Goal: Information Seeking & Learning: Learn about a topic

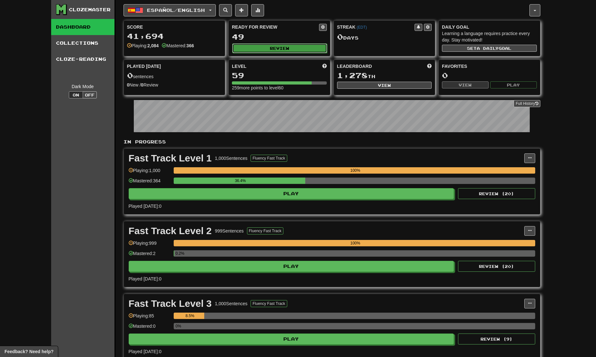
click at [325, 44] on button "Review" at bounding box center [279, 48] width 95 height 10
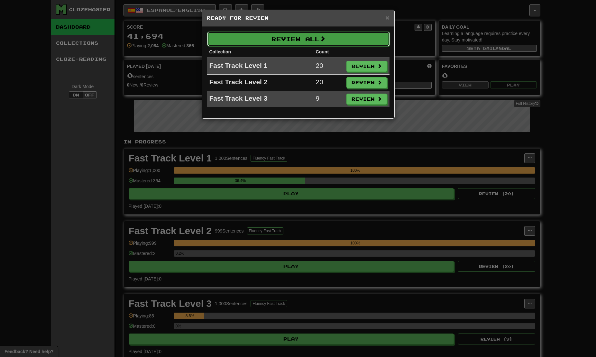
click at [316, 43] on button "Review All" at bounding box center [298, 39] width 183 height 15
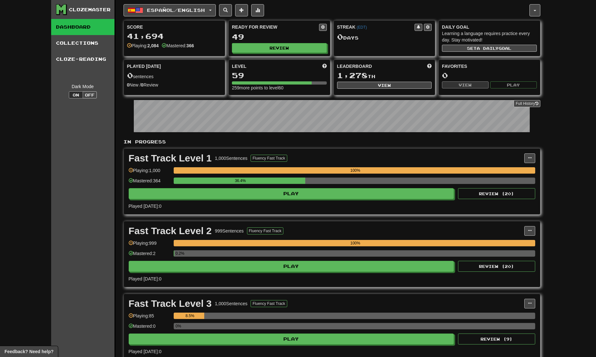
select select "********"
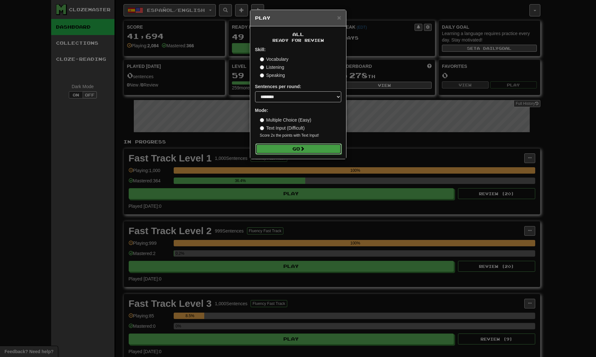
click at [293, 149] on button "Go" at bounding box center [298, 149] width 86 height 11
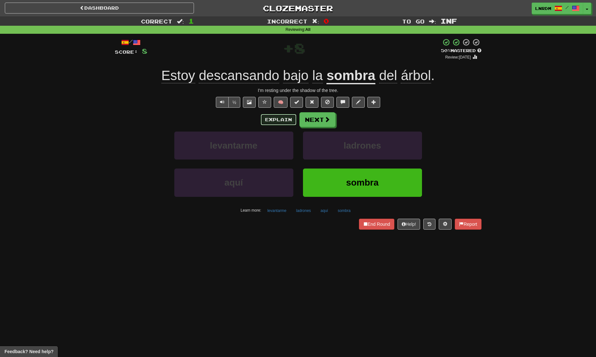
click at [270, 117] on button "Explain" at bounding box center [278, 119] width 35 height 11
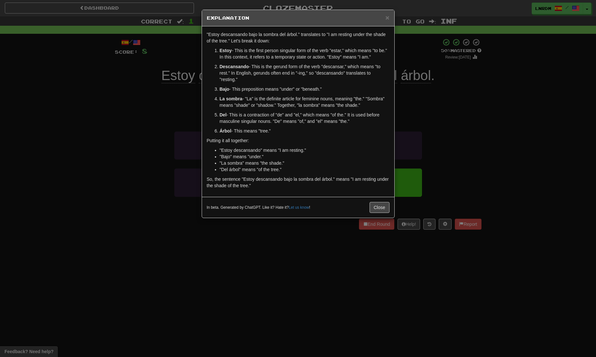
click at [368, 214] on div "In beta. Generated by ChatGPT. Like it? Hate it? Let us know ! Close" at bounding box center [298, 207] width 192 height 21
click at [379, 210] on button "Close" at bounding box center [380, 207] width 20 height 11
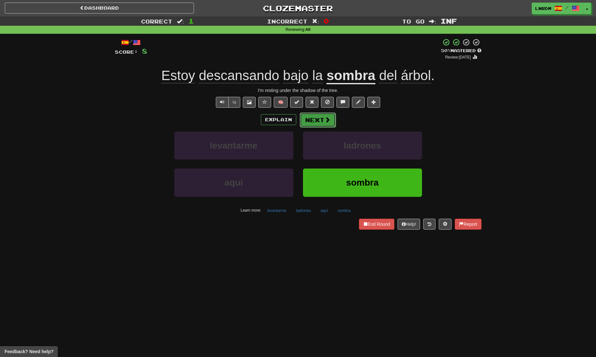
click at [311, 114] on button "Next" at bounding box center [318, 120] width 36 height 15
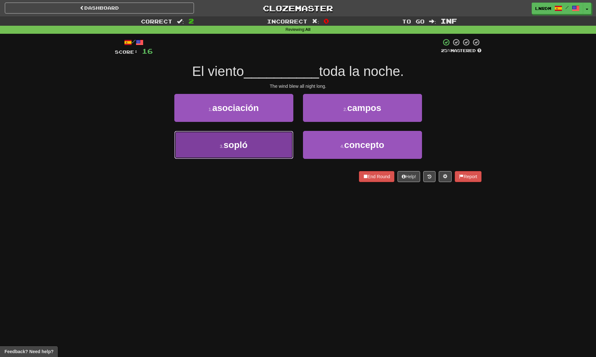
click at [231, 153] on button "3 . sopló" at bounding box center [233, 145] width 119 height 28
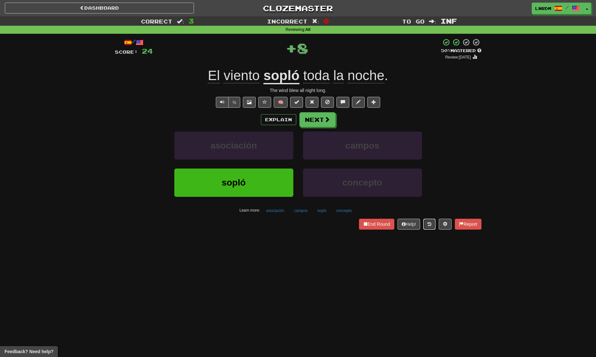
click at [428, 223] on icon at bounding box center [430, 224] width 4 height 5
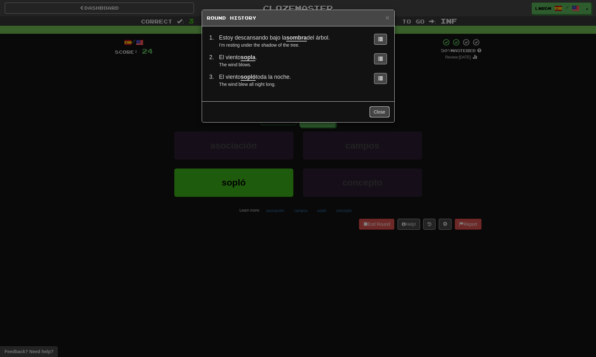
click at [377, 108] on button "Close" at bounding box center [380, 112] width 20 height 11
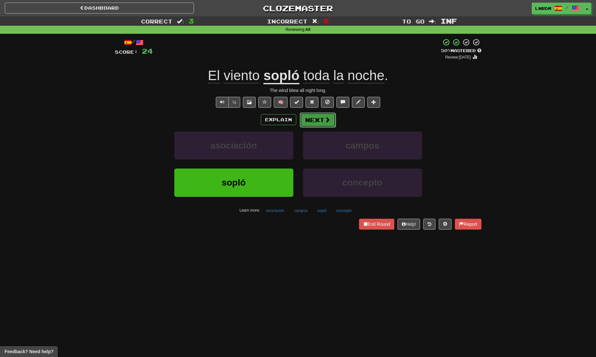
click at [319, 122] on button "Next" at bounding box center [318, 120] width 36 height 15
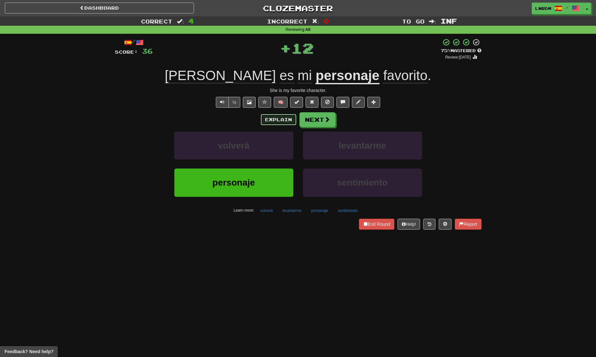
click at [273, 119] on button "Explain" at bounding box center [278, 119] width 35 height 11
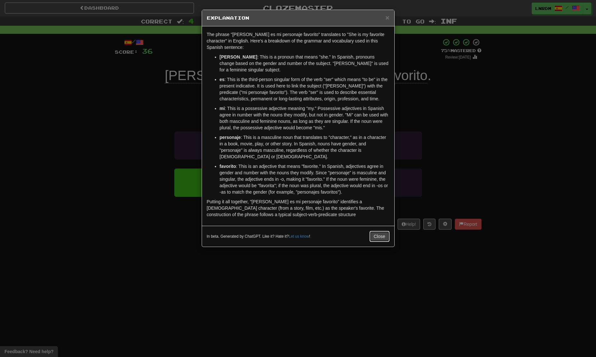
click at [382, 233] on button "Close" at bounding box center [380, 236] width 20 height 11
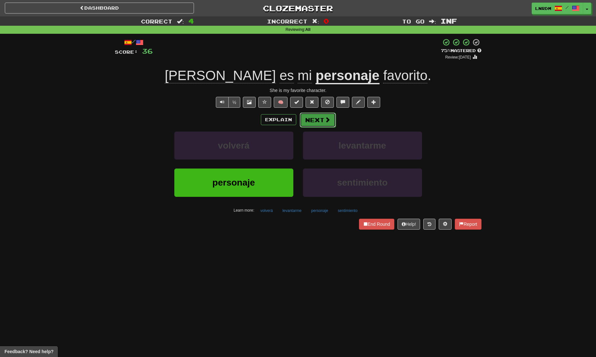
click at [321, 117] on button "Next" at bounding box center [318, 120] width 36 height 15
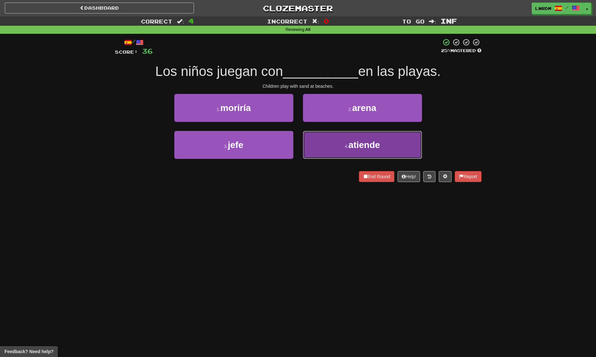
click at [354, 147] on span "atiende" at bounding box center [364, 145] width 32 height 10
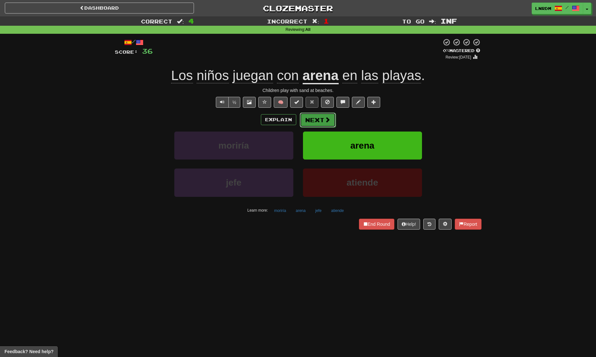
click at [311, 119] on button "Next" at bounding box center [318, 120] width 36 height 15
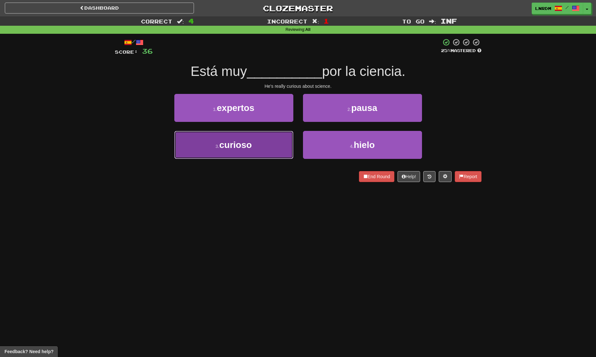
click at [231, 154] on button "3 . curioso" at bounding box center [233, 145] width 119 height 28
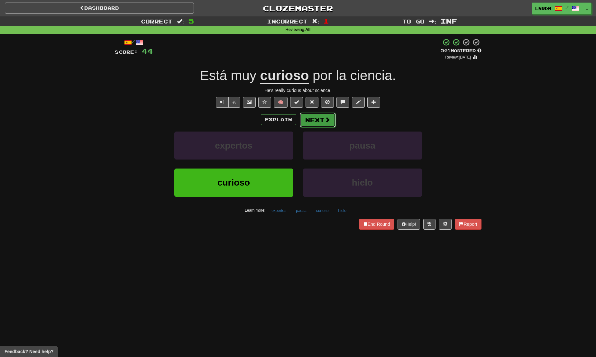
click at [310, 121] on button "Next" at bounding box center [318, 120] width 36 height 15
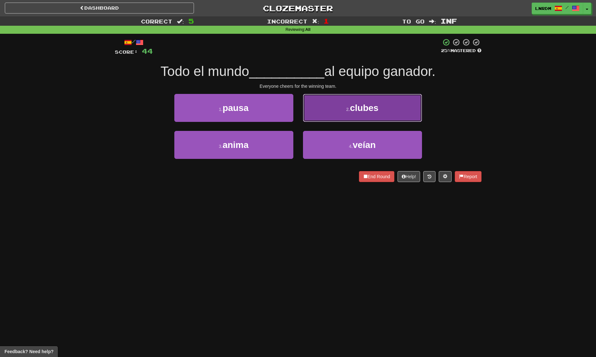
click at [353, 109] on span "clubes" at bounding box center [364, 108] width 29 height 10
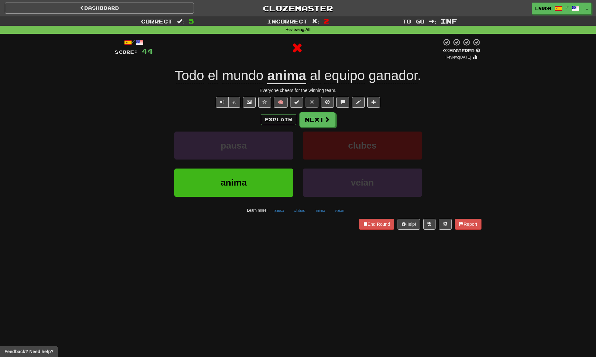
click at [281, 126] on div "Explain Next" at bounding box center [298, 119] width 367 height 15
click at [281, 121] on button "Explain" at bounding box center [278, 119] width 35 height 11
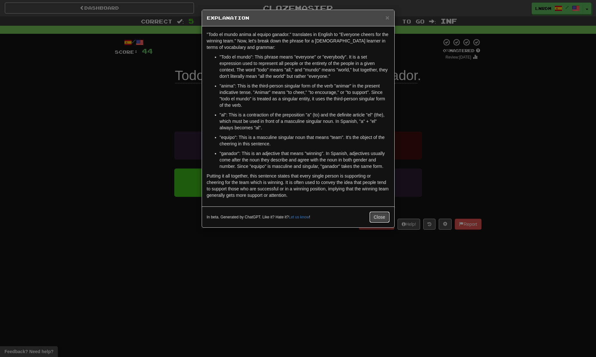
click at [374, 213] on button "Close" at bounding box center [380, 217] width 20 height 11
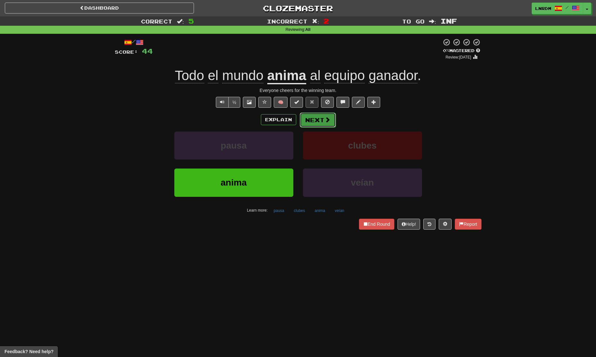
click at [325, 120] on span at bounding box center [328, 120] width 6 height 6
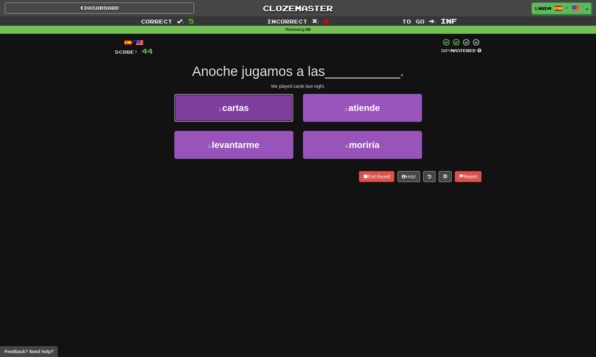
click at [273, 112] on button "1 . cartas" at bounding box center [233, 108] width 119 height 28
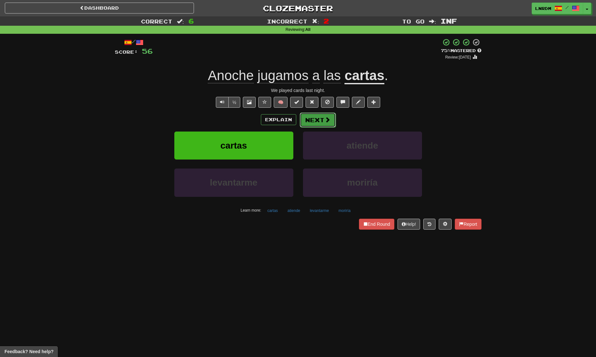
click at [319, 122] on button "Next" at bounding box center [318, 120] width 36 height 15
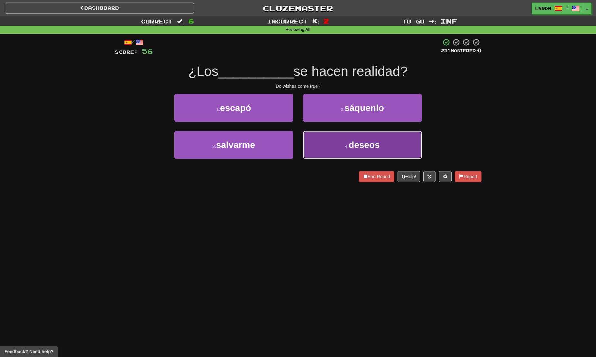
click at [341, 141] on button "4 . deseos" at bounding box center [362, 145] width 119 height 28
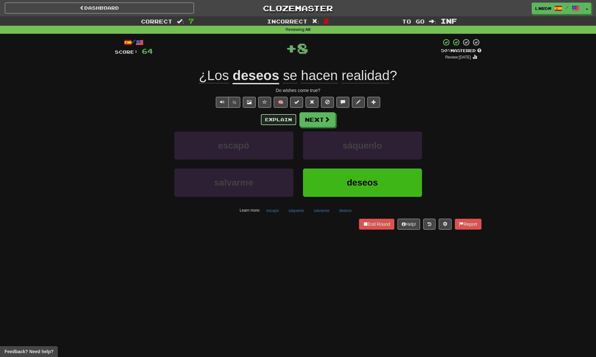
click at [273, 117] on button "Explain" at bounding box center [278, 119] width 35 height 11
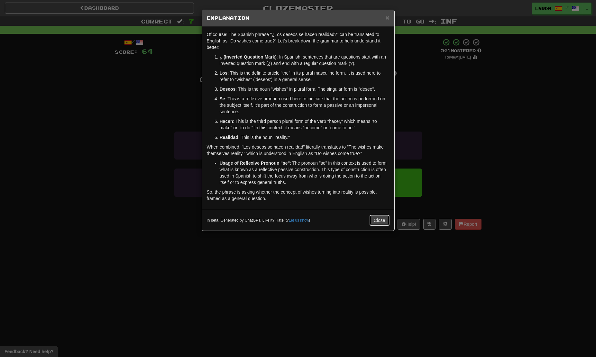
click at [376, 221] on button "Close" at bounding box center [380, 220] width 20 height 11
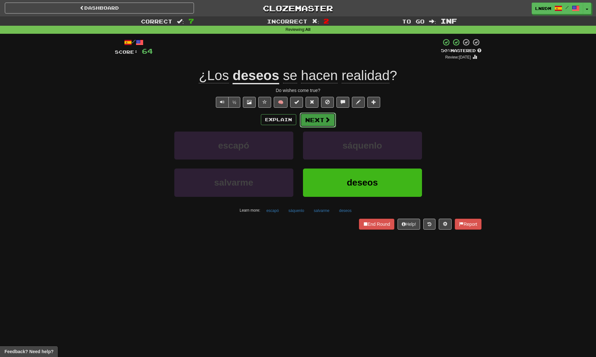
click at [315, 114] on button "Next" at bounding box center [318, 120] width 36 height 15
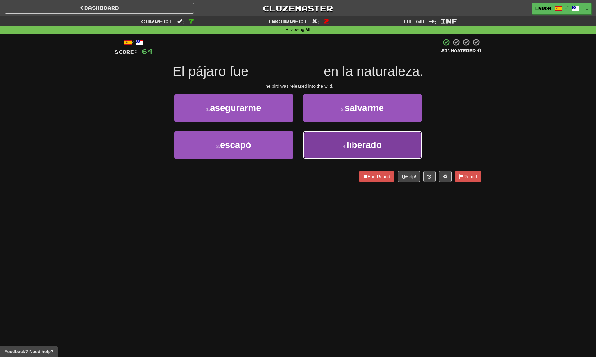
click at [342, 151] on button "4 . liberado" at bounding box center [362, 145] width 119 height 28
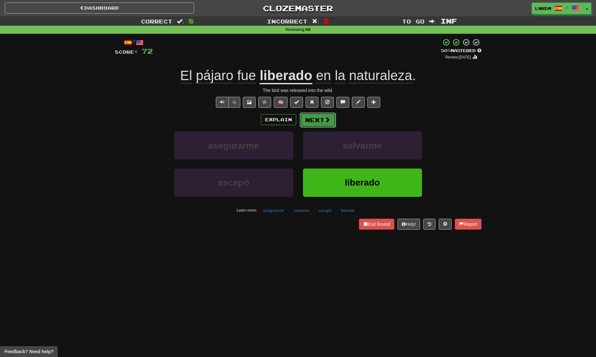
click at [320, 123] on button "Next" at bounding box center [318, 120] width 36 height 15
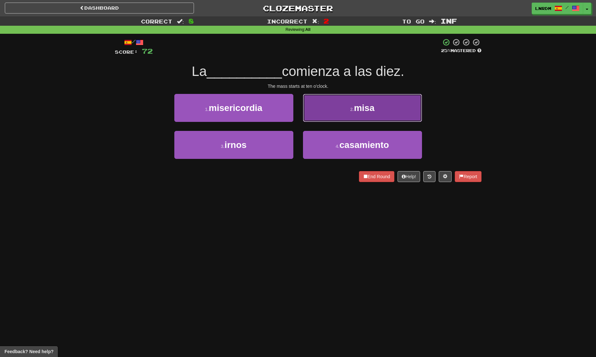
click at [310, 110] on button "2 . misa" at bounding box center [362, 108] width 119 height 28
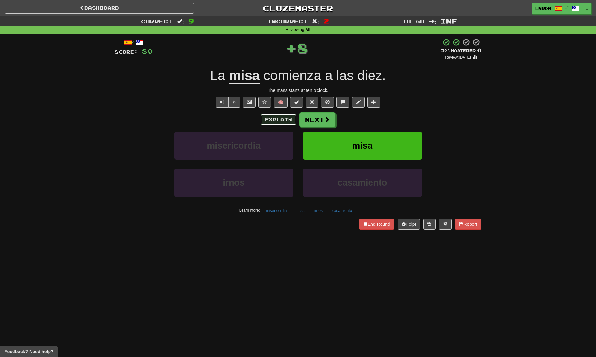
click at [279, 117] on button "Explain" at bounding box center [278, 119] width 35 height 11
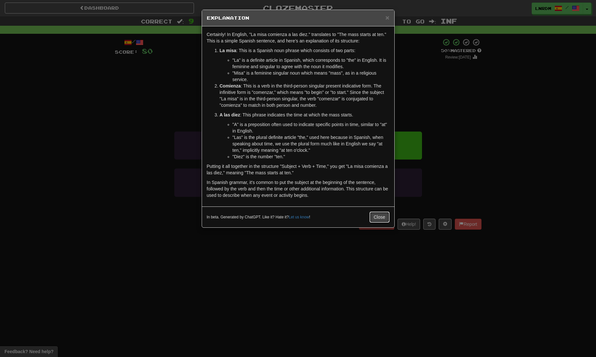
click at [375, 215] on button "Close" at bounding box center [380, 217] width 20 height 11
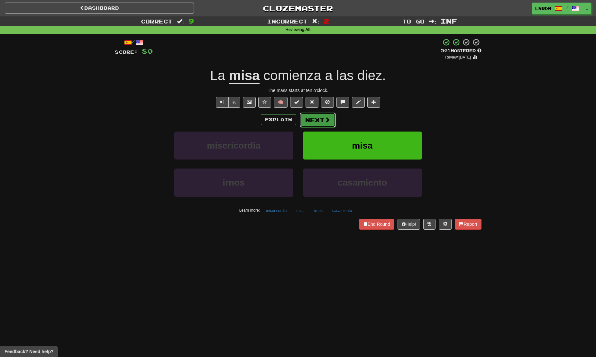
click at [326, 120] on span at bounding box center [328, 120] width 6 height 6
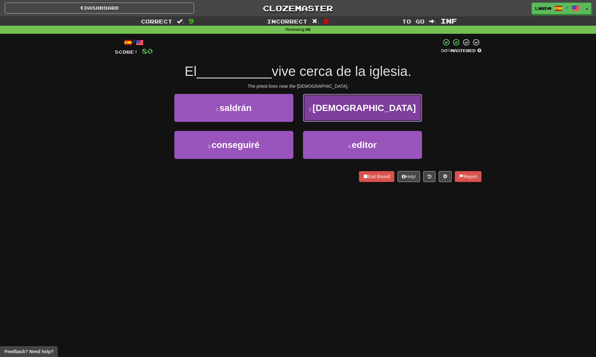
click at [356, 103] on span "sacerdote" at bounding box center [364, 108] width 103 height 10
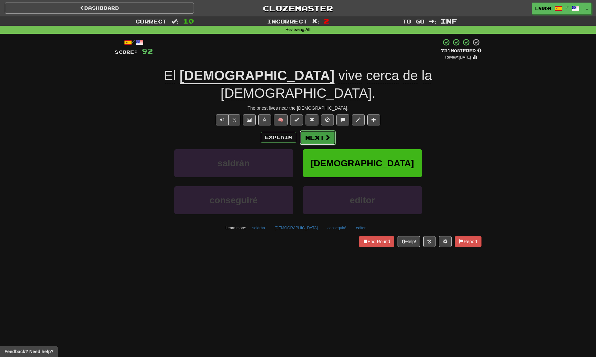
click at [325, 134] on span at bounding box center [328, 137] width 6 height 6
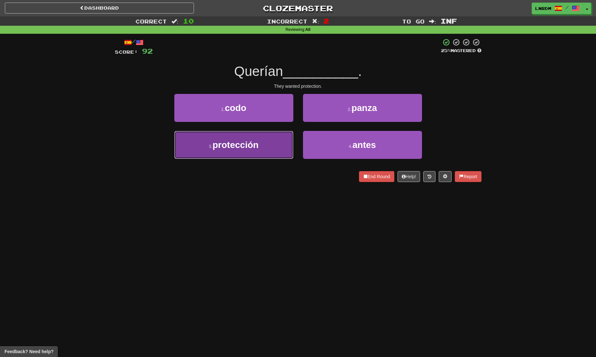
click at [261, 149] on button "3 . protección" at bounding box center [233, 145] width 119 height 28
click at [261, 122] on button "1 . codo" at bounding box center [233, 108] width 119 height 28
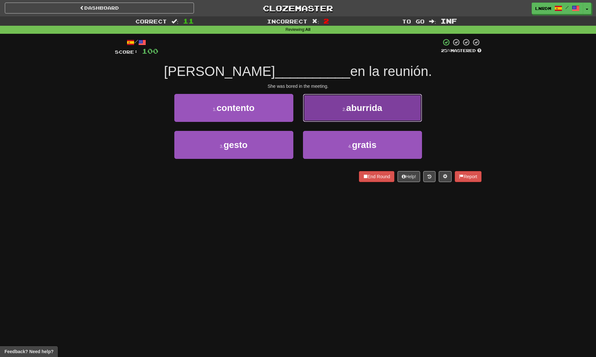
click at [366, 114] on button "2 . aburrida" at bounding box center [362, 108] width 119 height 28
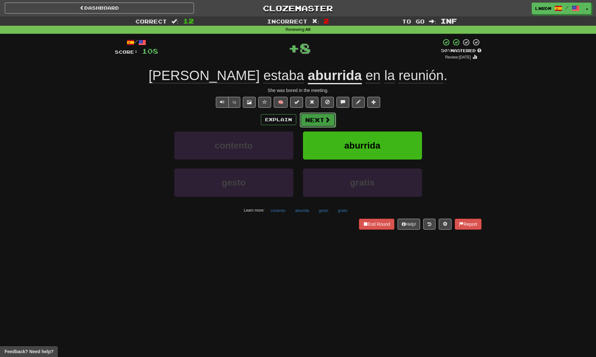
click at [314, 125] on button "Next" at bounding box center [318, 120] width 36 height 15
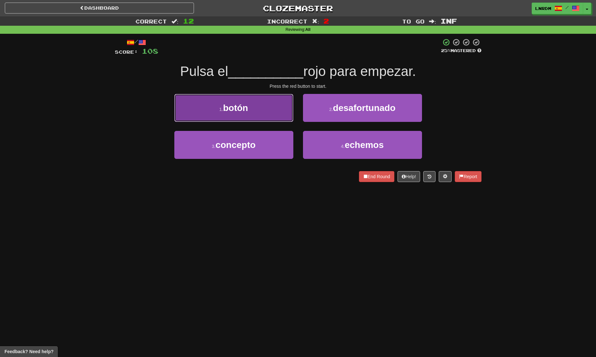
click at [242, 107] on span "botón" at bounding box center [235, 108] width 25 height 10
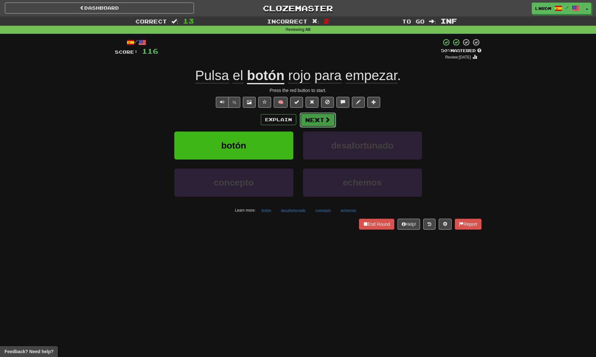
click at [321, 120] on button "Next" at bounding box center [318, 120] width 36 height 15
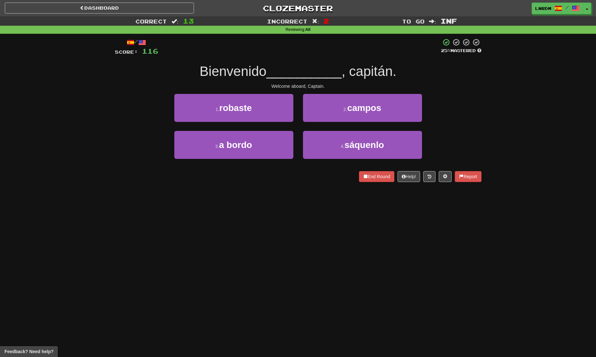
click at [321, 120] on button "2 . campos" at bounding box center [362, 108] width 119 height 28
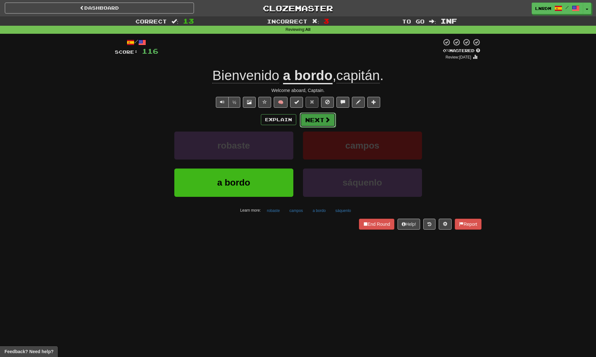
click at [322, 117] on button "Next" at bounding box center [318, 120] width 36 height 15
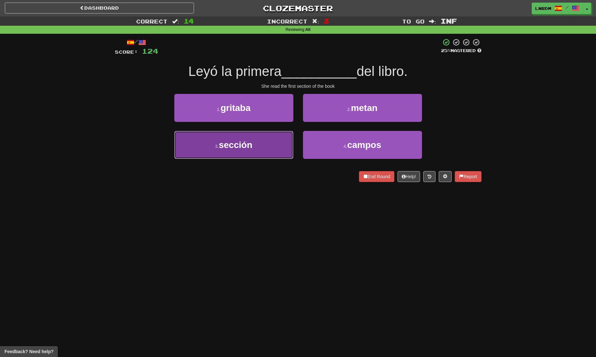
click at [253, 143] on button "3 . sección" at bounding box center [233, 145] width 119 height 28
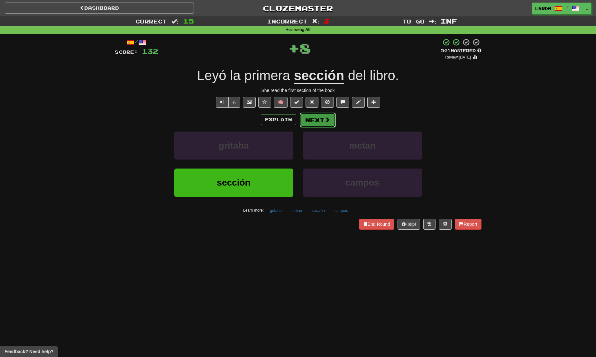
click at [310, 117] on button "Next" at bounding box center [318, 120] width 36 height 15
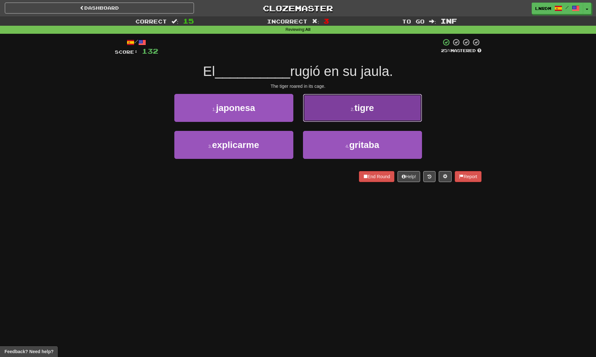
click at [376, 109] on button "2 . tigre" at bounding box center [362, 108] width 119 height 28
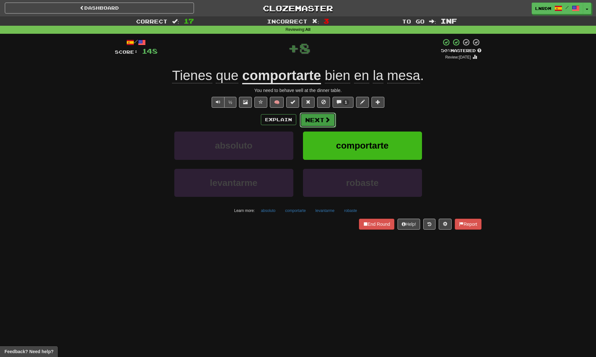
click at [316, 118] on button "Next" at bounding box center [318, 120] width 36 height 15
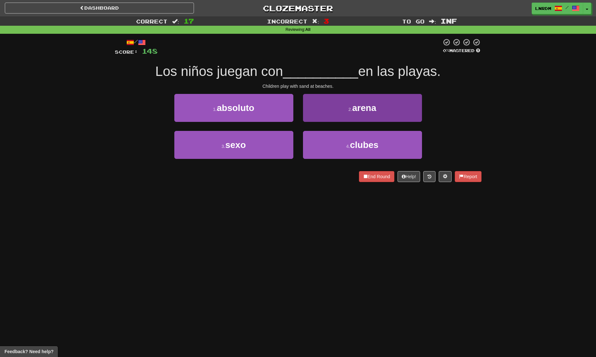
drag, startPoint x: 345, startPoint y: 107, endPoint x: 326, endPoint y: 108, distance: 19.3
click at [326, 108] on button "2 . arena" at bounding box center [362, 108] width 119 height 28
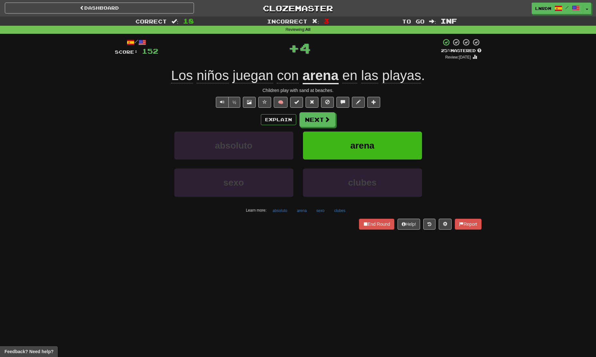
click at [326, 108] on button at bounding box center [327, 102] width 13 height 11
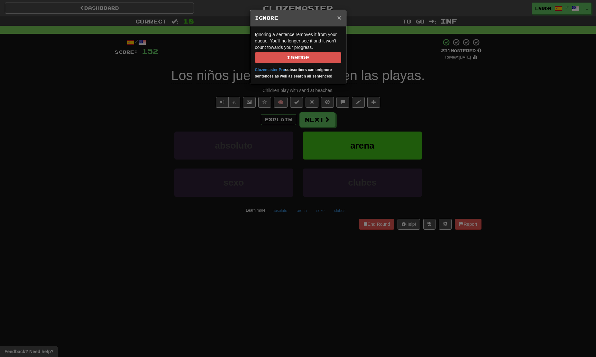
click at [338, 20] on span "×" at bounding box center [339, 17] width 4 height 7
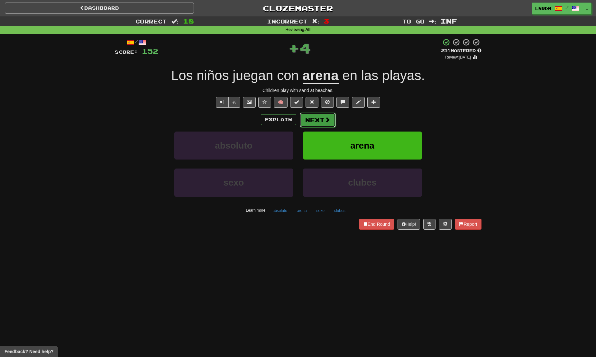
click at [323, 119] on button "Next" at bounding box center [318, 120] width 36 height 15
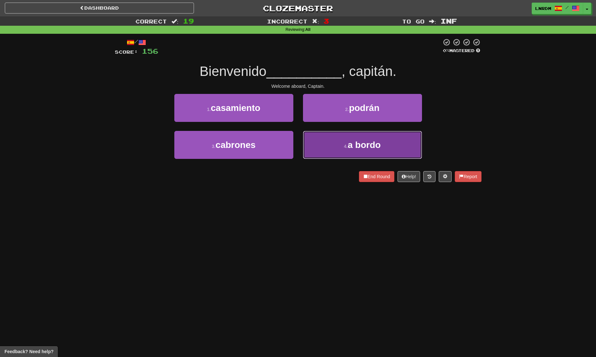
click at [346, 134] on button "4 . a bordo" at bounding box center [362, 145] width 119 height 28
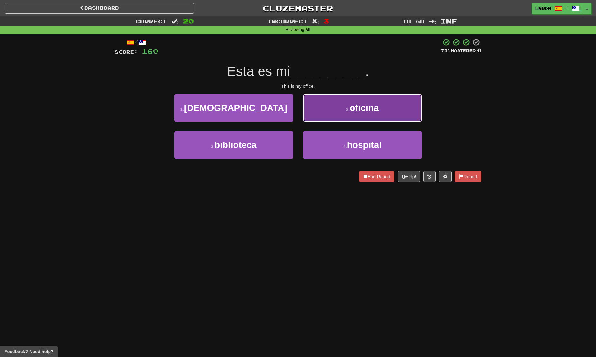
click at [336, 116] on button "2 . oficina" at bounding box center [362, 108] width 119 height 28
click at [341, 111] on button "2 . alumnos" at bounding box center [362, 108] width 119 height 28
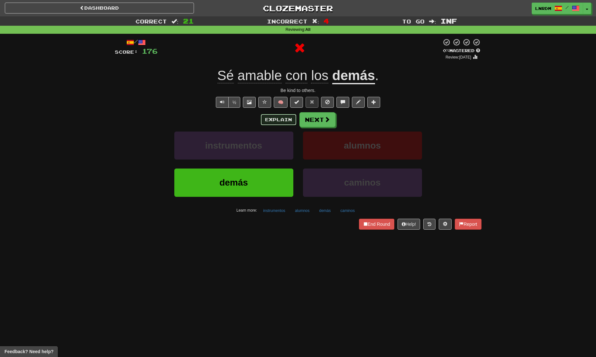
click at [281, 120] on button "Explain" at bounding box center [278, 119] width 35 height 11
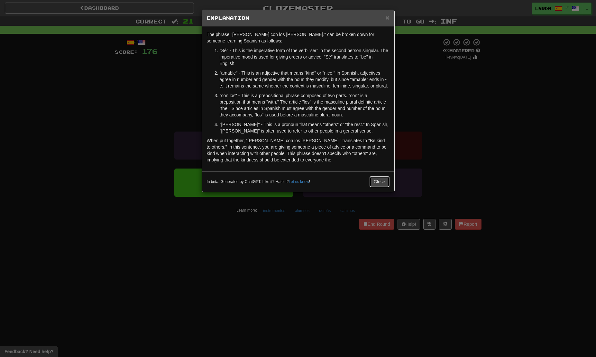
click at [381, 182] on button "Close" at bounding box center [380, 181] width 20 height 11
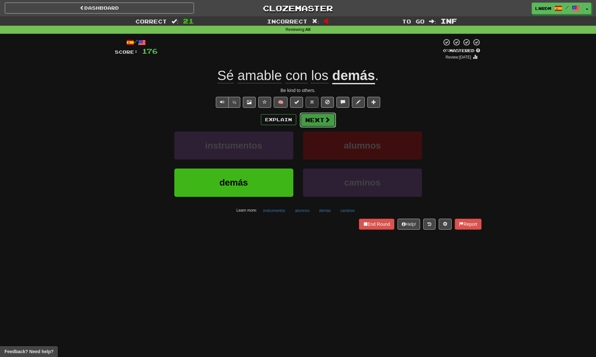
click at [320, 124] on button "Next" at bounding box center [318, 120] width 36 height 15
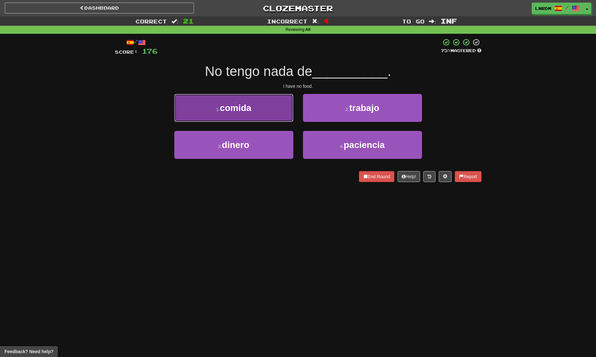
click at [242, 119] on button "1 . comida" at bounding box center [233, 108] width 119 height 28
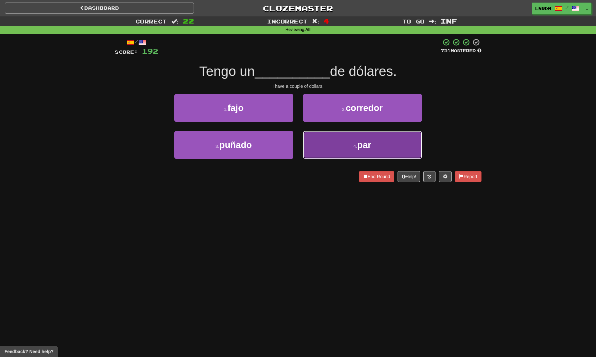
click at [335, 157] on button "4 . par" at bounding box center [362, 145] width 119 height 28
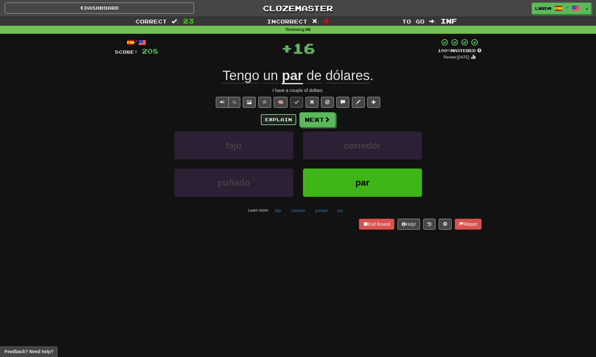
click at [287, 123] on button "Explain" at bounding box center [278, 119] width 35 height 11
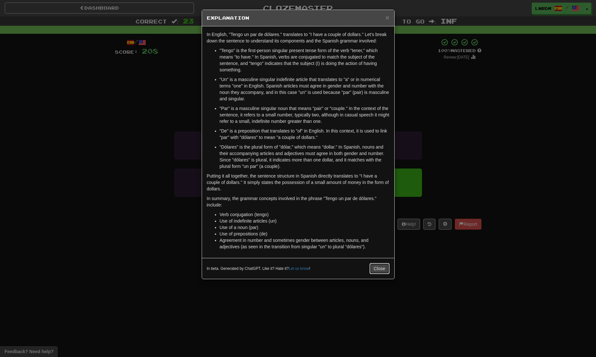
click at [371, 273] on button "Close" at bounding box center [380, 268] width 20 height 11
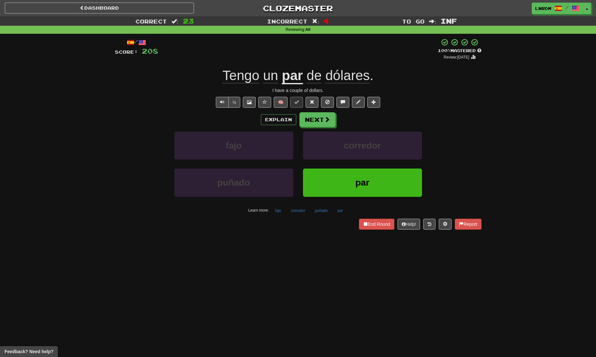
click at [323, 128] on div "Explain Next fajo corredor puñado par Learn more: fajo corredor puñado par" at bounding box center [298, 163] width 367 height 103
click at [311, 125] on button "Next" at bounding box center [318, 120] width 36 height 15
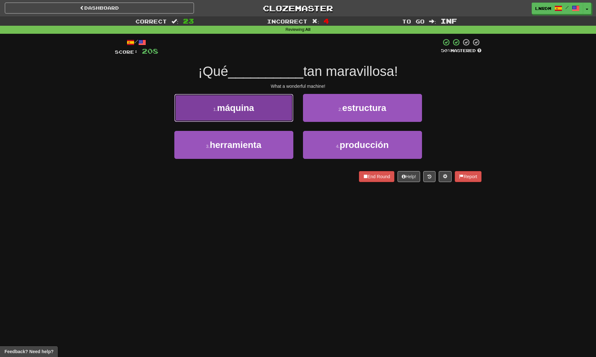
click at [243, 113] on button "1 . máquina" at bounding box center [233, 108] width 119 height 28
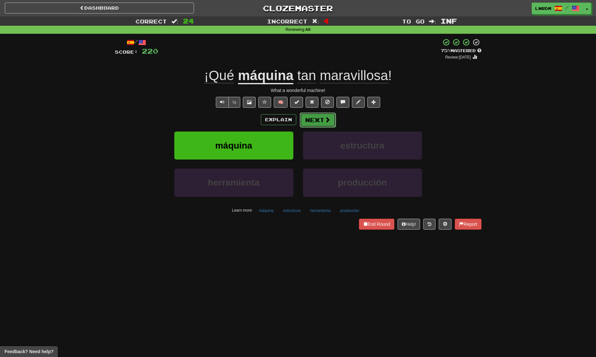
click at [323, 122] on button "Next" at bounding box center [318, 120] width 36 height 15
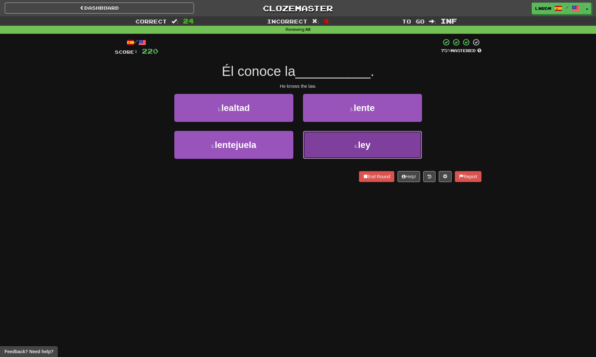
click at [370, 145] on span "ley" at bounding box center [364, 145] width 13 height 10
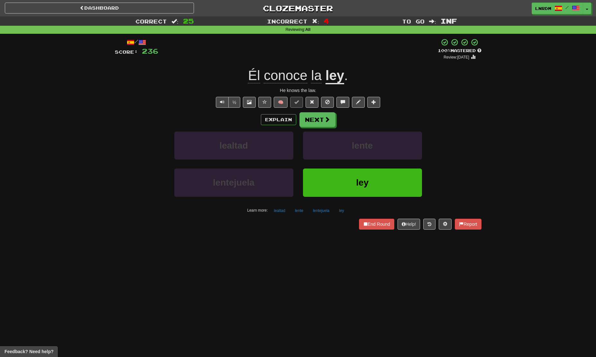
click at [321, 127] on div "Explain Next lealtad lente lentejuela ley Learn more: lealtad lente lentejuela …" at bounding box center [298, 163] width 367 height 103
click at [321, 122] on button "Next" at bounding box center [318, 120] width 36 height 15
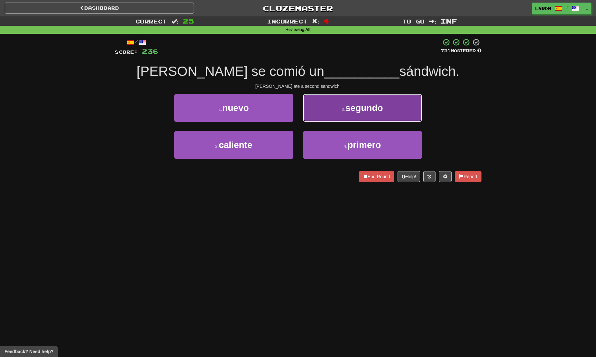
click at [342, 113] on button "2 . segundo" at bounding box center [362, 108] width 119 height 28
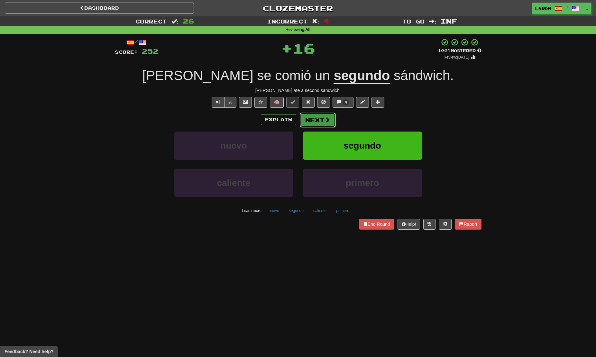
click at [325, 123] on span at bounding box center [328, 120] width 6 height 6
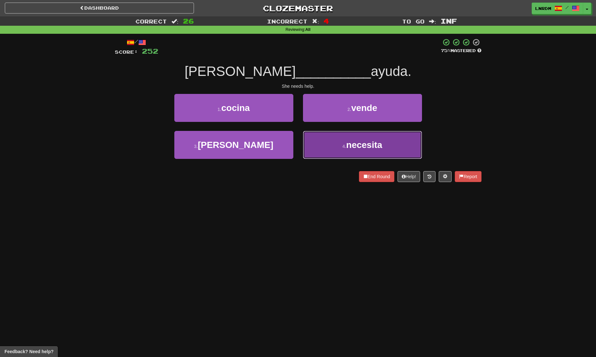
click at [368, 134] on button "4 . necesita" at bounding box center [362, 145] width 119 height 28
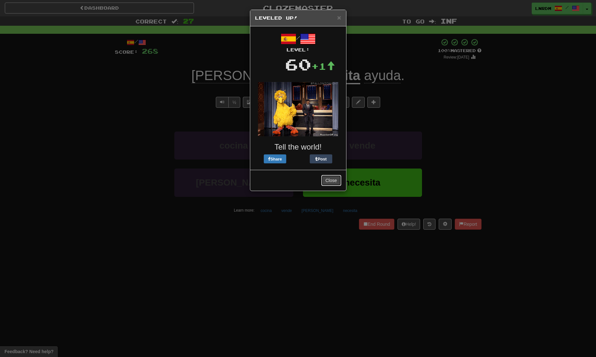
click at [337, 179] on button "Close" at bounding box center [331, 180] width 20 height 11
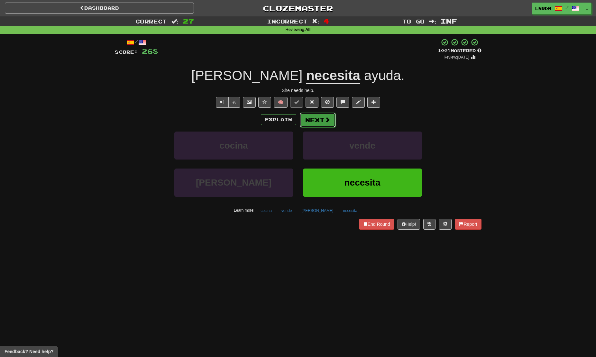
click at [307, 122] on button "Next" at bounding box center [318, 120] width 36 height 15
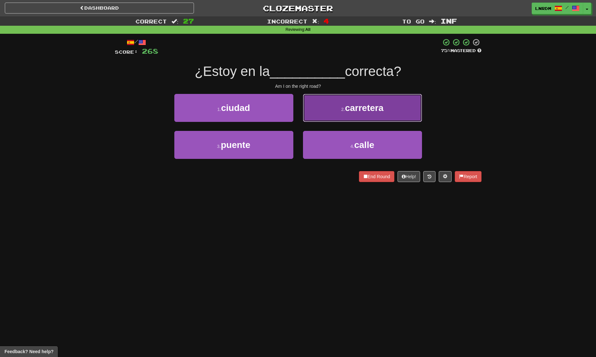
click at [357, 117] on button "2 . carretera" at bounding box center [362, 108] width 119 height 28
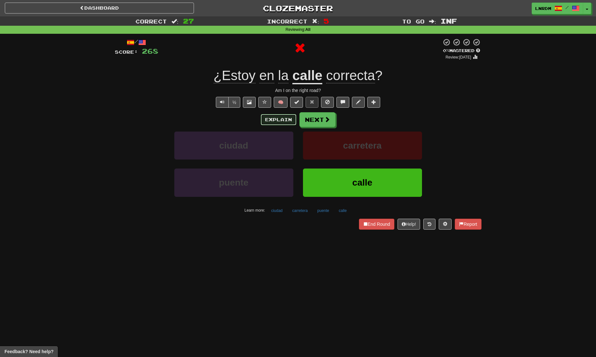
click at [277, 125] on button "Explain" at bounding box center [278, 119] width 35 height 11
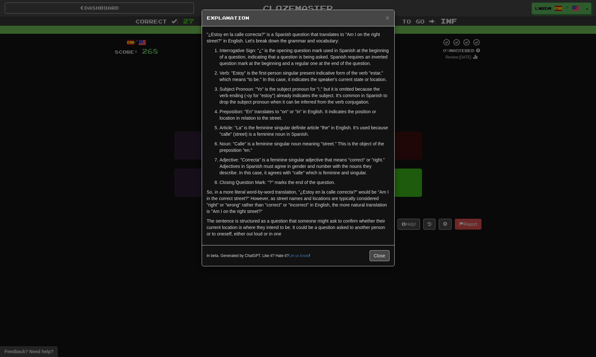
click at [362, 261] on div "In beta. Generated by ChatGPT. Like it? Hate it? Let us know ! Close" at bounding box center [298, 255] width 183 height 11
click at [382, 261] on button "Close" at bounding box center [380, 255] width 20 height 11
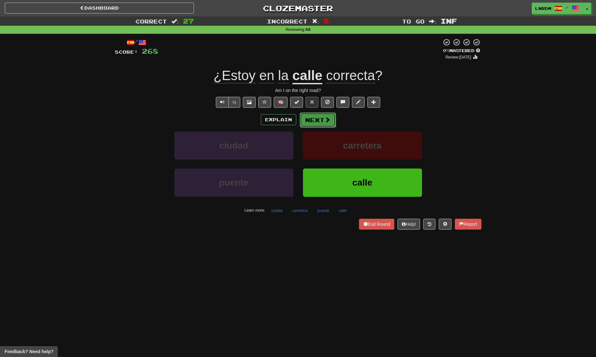
click at [309, 119] on button "Next" at bounding box center [318, 120] width 36 height 15
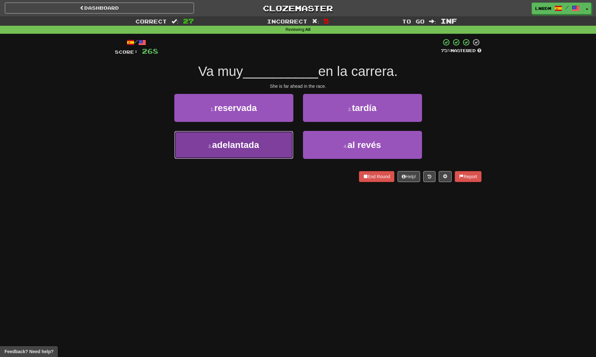
click at [265, 134] on button "3 . adelantada" at bounding box center [233, 145] width 119 height 28
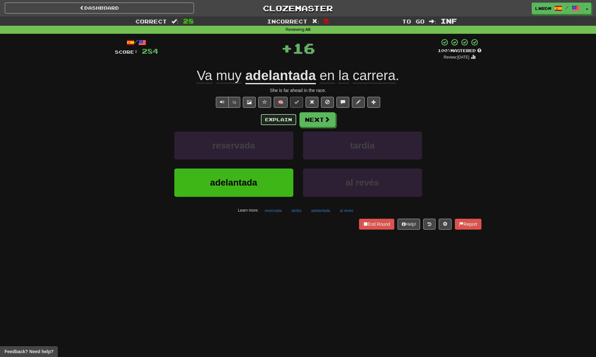
click at [281, 116] on button "Explain" at bounding box center [278, 119] width 35 height 11
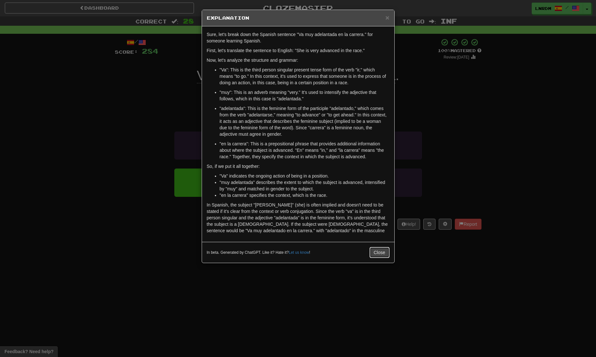
click at [381, 252] on button "Close" at bounding box center [380, 252] width 20 height 11
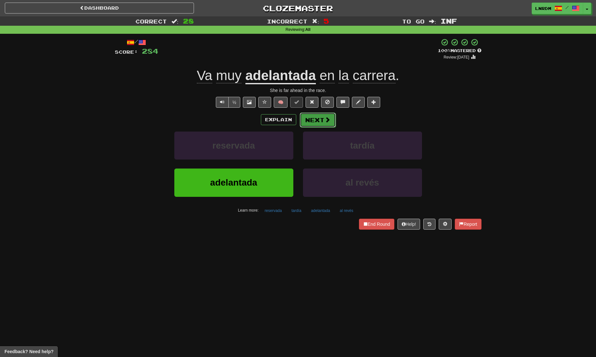
click at [319, 127] on button "Next" at bounding box center [318, 120] width 36 height 15
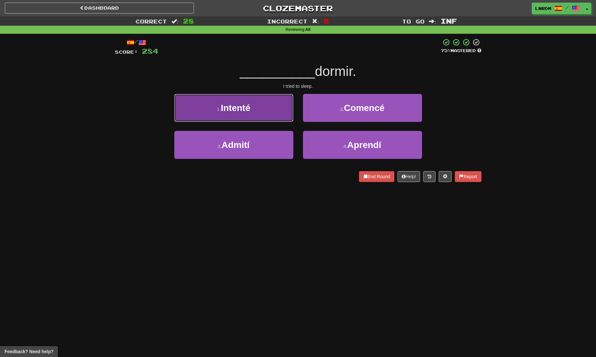
click at [266, 114] on button "1 . Intenté" at bounding box center [233, 108] width 119 height 28
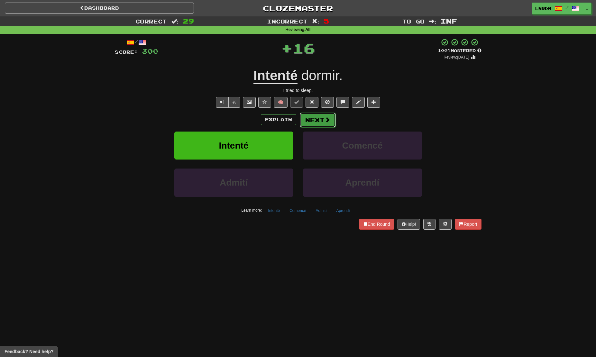
click at [323, 124] on button "Next" at bounding box center [318, 120] width 36 height 15
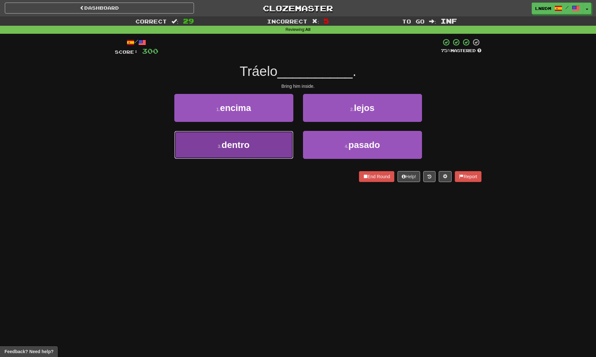
click at [273, 148] on button "3 . dentro" at bounding box center [233, 145] width 119 height 28
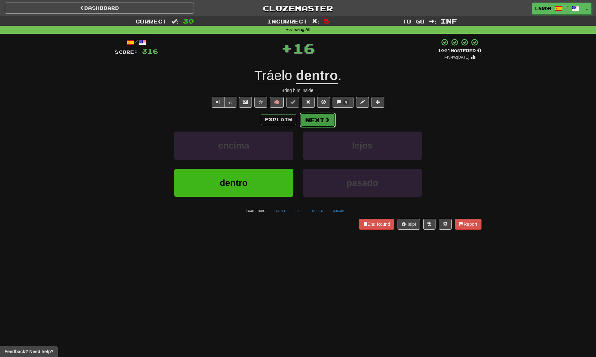
click at [314, 121] on button "Next" at bounding box center [318, 120] width 36 height 15
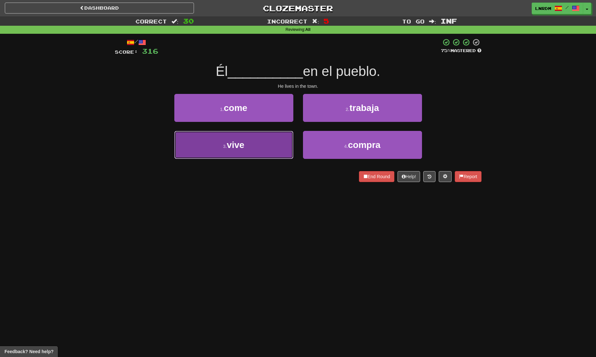
click at [254, 147] on button "3 . vive" at bounding box center [233, 145] width 119 height 28
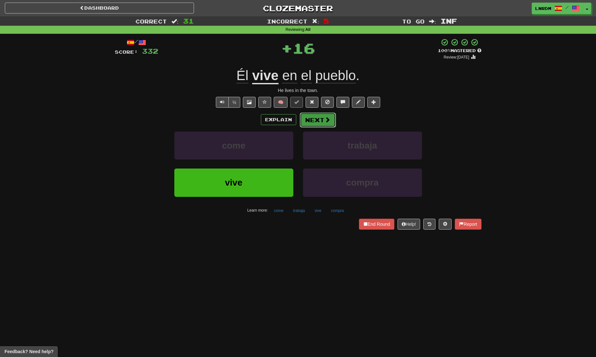
click at [325, 118] on span at bounding box center [328, 120] width 6 height 6
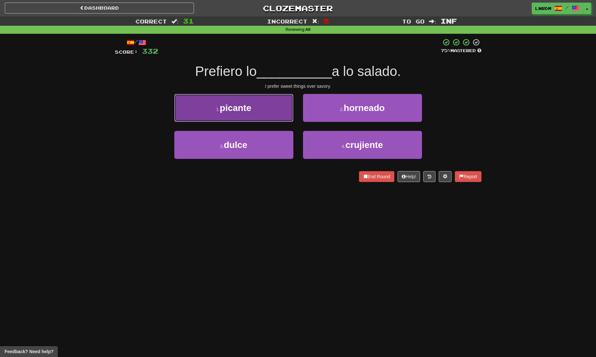
click at [246, 113] on button "1 . picante" at bounding box center [233, 108] width 119 height 28
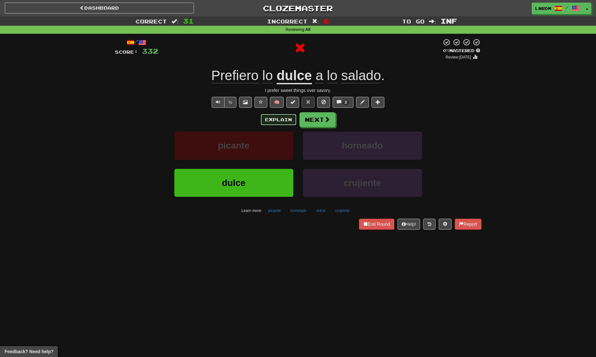
click at [273, 120] on button "Explain" at bounding box center [278, 119] width 35 height 11
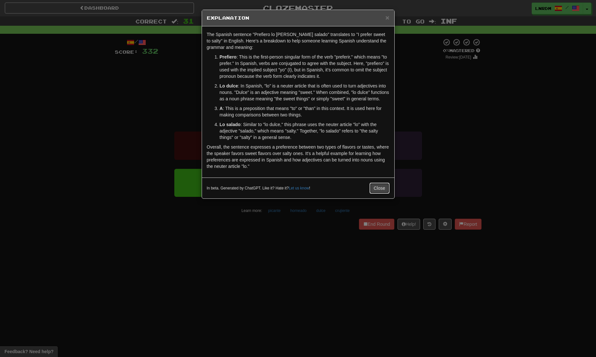
click at [375, 191] on button "Close" at bounding box center [380, 188] width 20 height 11
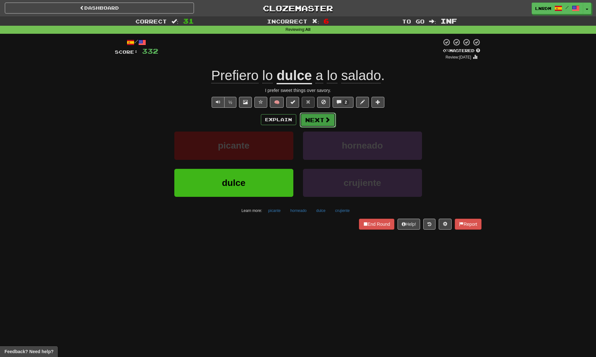
click at [319, 123] on button "Next" at bounding box center [318, 120] width 36 height 15
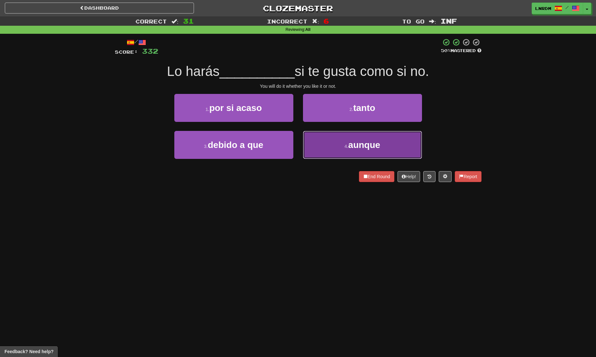
click at [330, 142] on button "4 . aunque" at bounding box center [362, 145] width 119 height 28
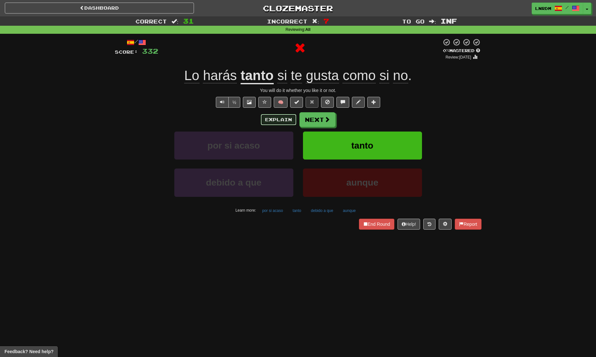
click at [284, 124] on button "Explain" at bounding box center [278, 119] width 35 height 11
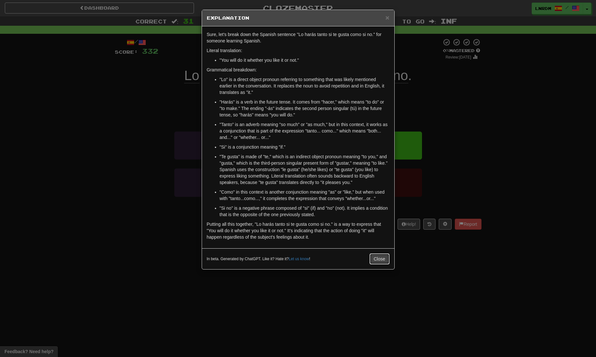
click at [379, 260] on button "Close" at bounding box center [380, 259] width 20 height 11
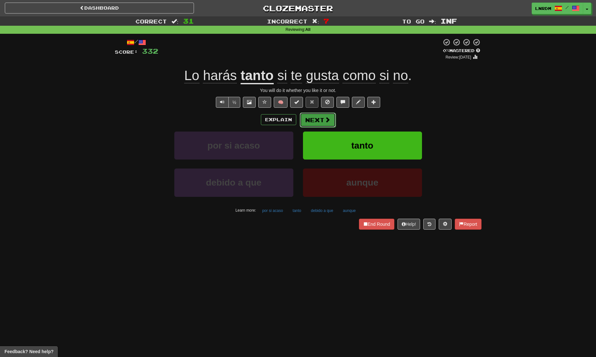
click at [317, 124] on button "Next" at bounding box center [318, 120] width 36 height 15
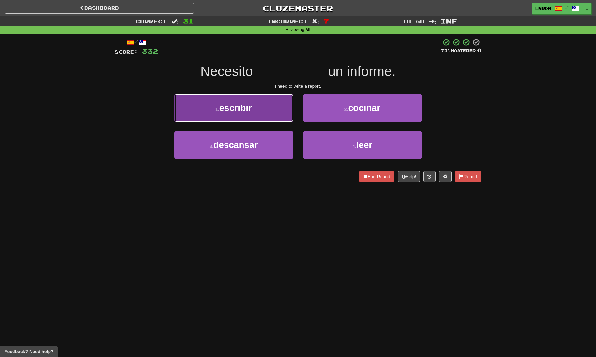
click at [263, 104] on button "1 . escribir" at bounding box center [233, 108] width 119 height 28
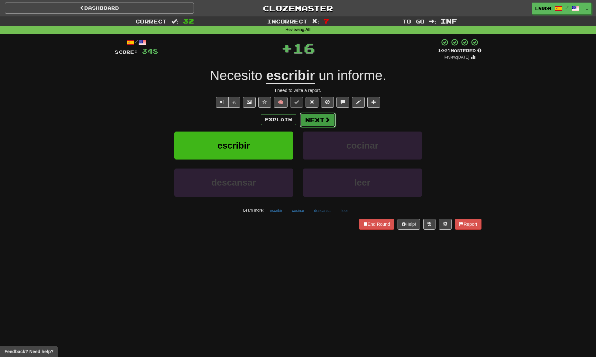
click at [320, 118] on button "Next" at bounding box center [318, 120] width 36 height 15
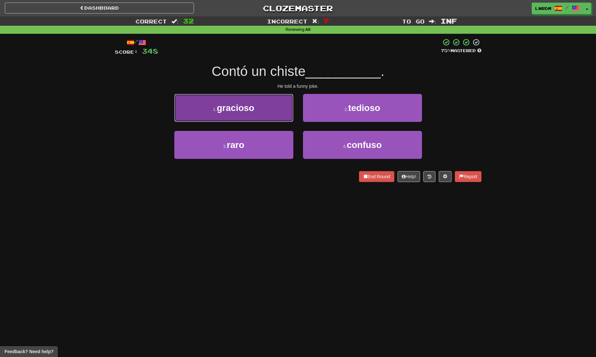
click at [259, 111] on button "1 . gracioso" at bounding box center [233, 108] width 119 height 28
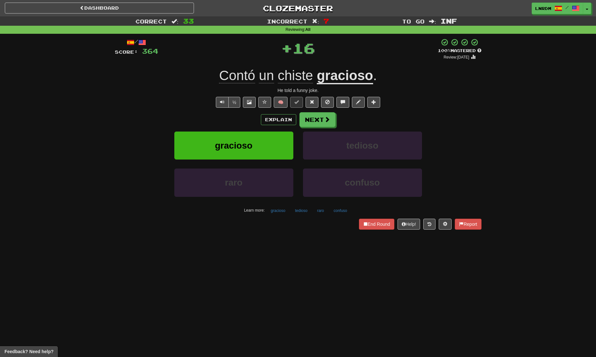
click at [259, 111] on div "/ Score: 364 + 16 100 % Mastered Review: 2026-02-12 Contó un chiste gracioso . …" at bounding box center [298, 133] width 367 height 191
click at [318, 122] on button "Next" at bounding box center [318, 120] width 36 height 15
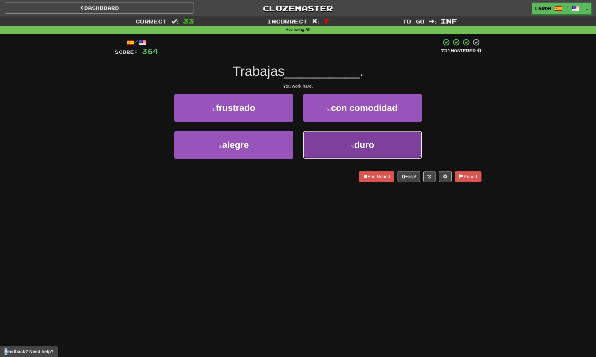
click at [344, 148] on button "4 . duro" at bounding box center [362, 145] width 119 height 28
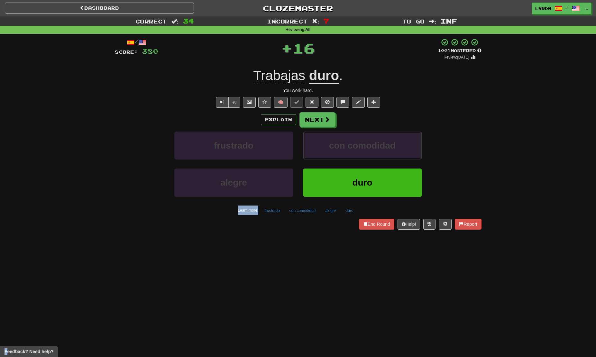
click at [344, 148] on span "con comodidad" at bounding box center [362, 146] width 67 height 10
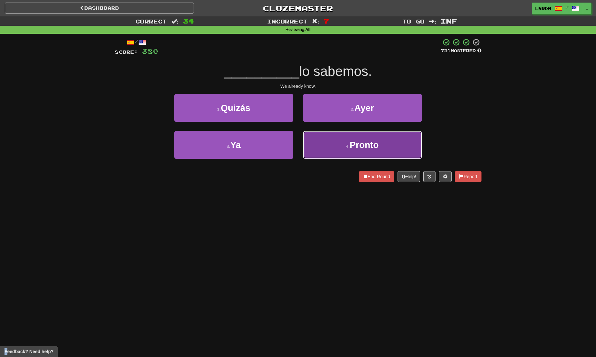
click at [359, 141] on span "Pronto" at bounding box center [364, 145] width 29 height 10
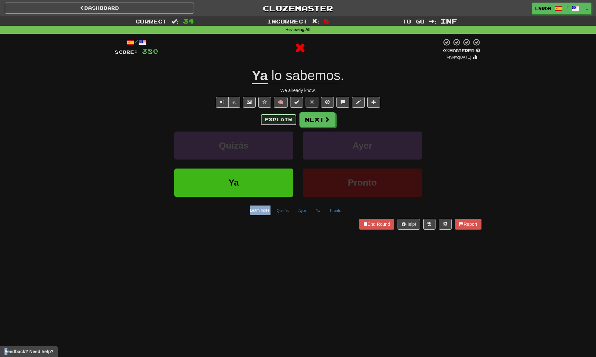
click at [273, 121] on button "Explain" at bounding box center [278, 119] width 35 height 11
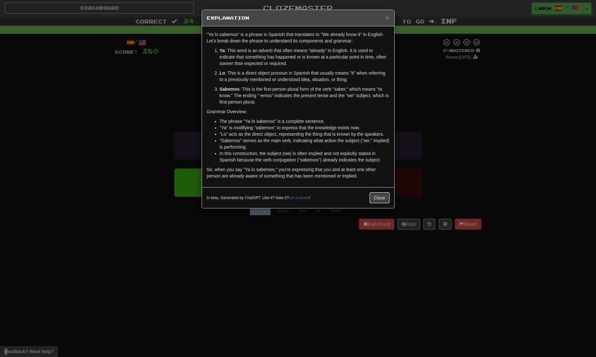
click at [373, 199] on button "Close" at bounding box center [380, 197] width 20 height 11
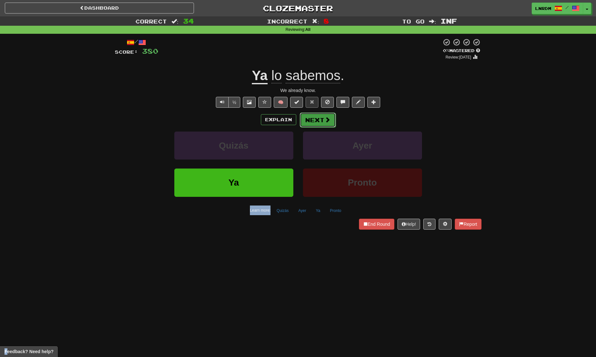
click at [304, 117] on button "Next" at bounding box center [318, 120] width 36 height 15
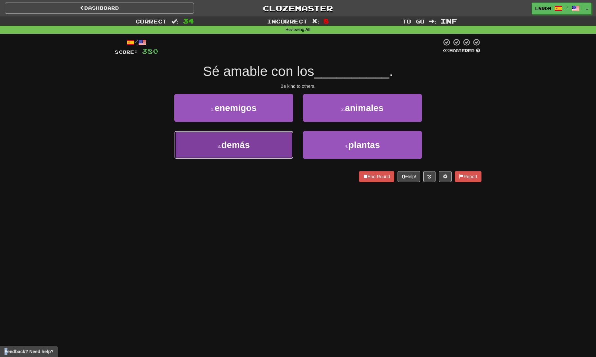
click at [262, 156] on button "3 . demás" at bounding box center [233, 145] width 119 height 28
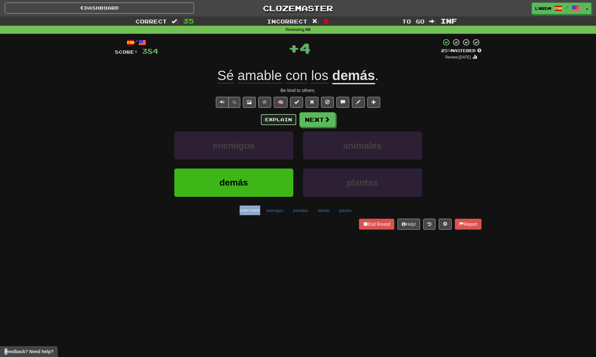
click at [286, 123] on button "Explain" at bounding box center [278, 119] width 35 height 11
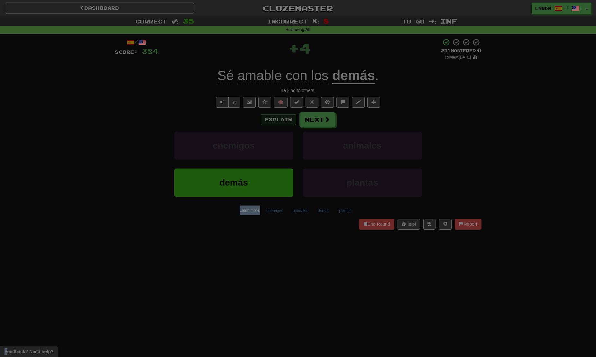
click at [286, 123] on div at bounding box center [298, 178] width 596 height 357
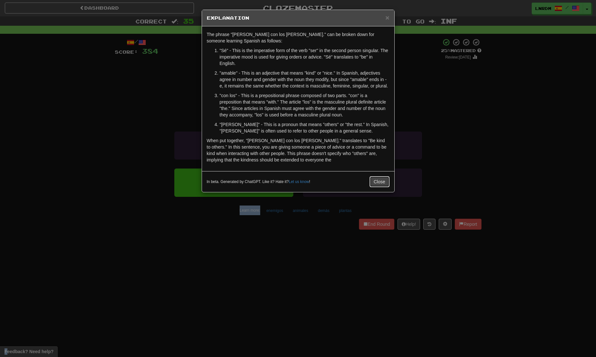
click at [372, 180] on button "Close" at bounding box center [380, 181] width 20 height 11
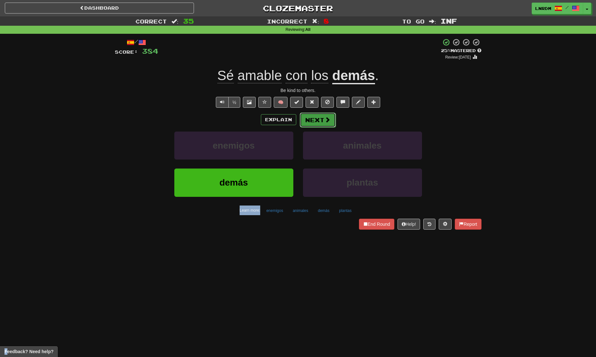
click at [315, 122] on button "Next" at bounding box center [318, 120] width 36 height 15
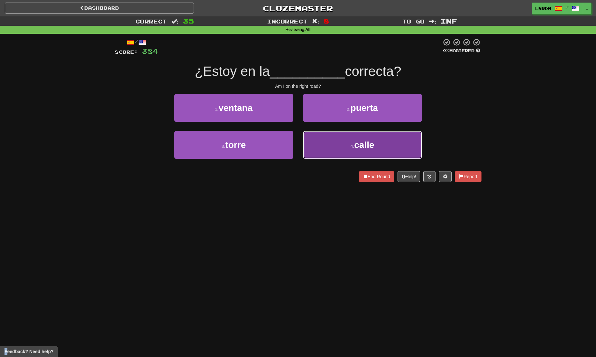
click at [351, 142] on button "4 . calle" at bounding box center [362, 145] width 119 height 28
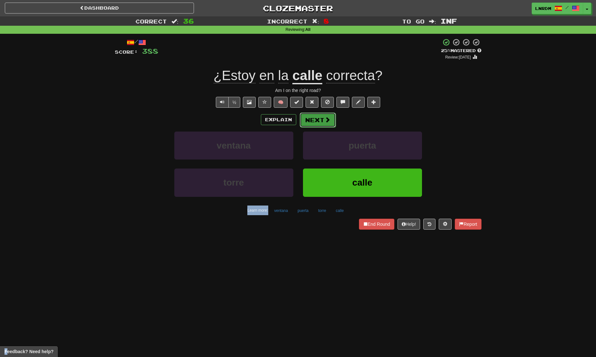
click at [319, 116] on button "Next" at bounding box center [318, 120] width 36 height 15
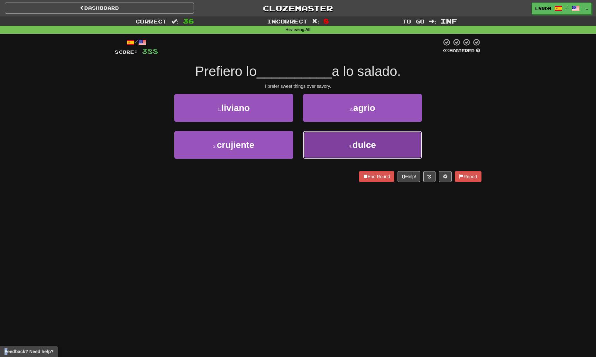
click at [340, 144] on button "4 . dulce" at bounding box center [362, 145] width 119 height 28
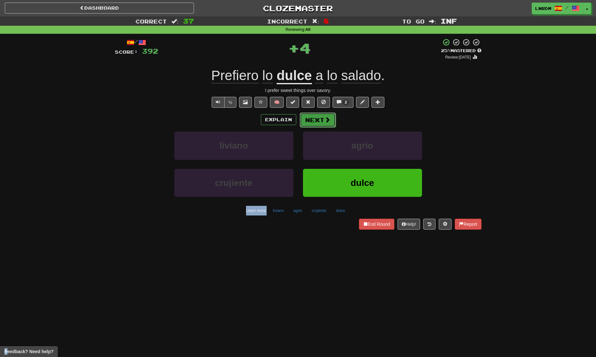
click at [310, 119] on button "Next" at bounding box center [318, 120] width 36 height 15
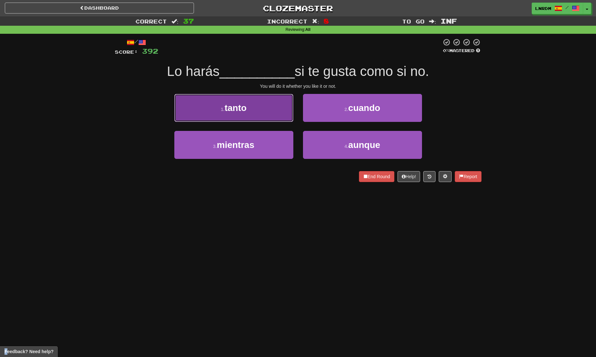
click at [246, 106] on span "tanto" at bounding box center [236, 108] width 22 height 10
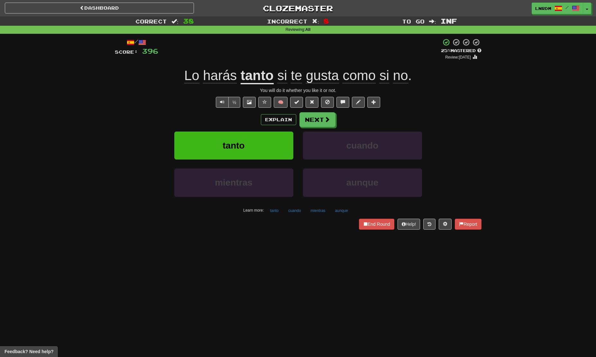
click at [320, 112] on div "/ Score: 396 + 4 25 % Mastered Review: 2025-08-17 Lo harás tanto si te gusta co…" at bounding box center [298, 133] width 367 height 191
click at [325, 116] on button "Next" at bounding box center [318, 120] width 36 height 15
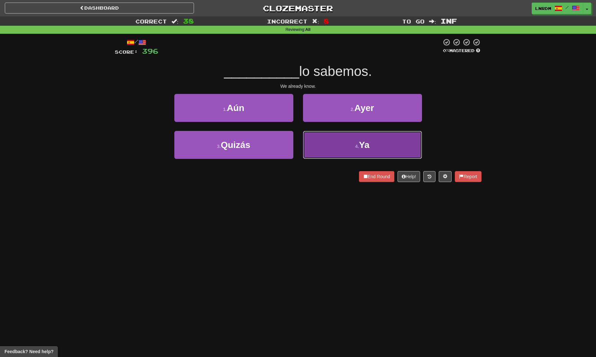
click at [338, 144] on button "4 . Ya" at bounding box center [362, 145] width 119 height 28
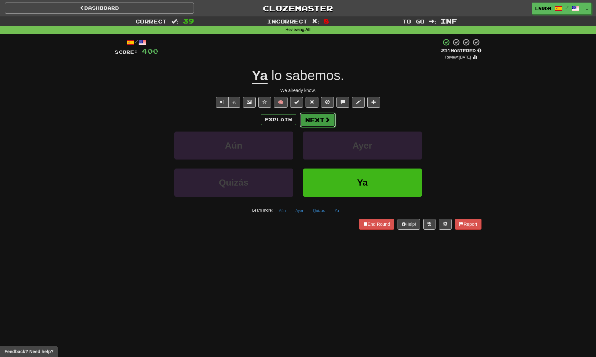
click at [327, 123] on button "Next" at bounding box center [318, 120] width 36 height 15
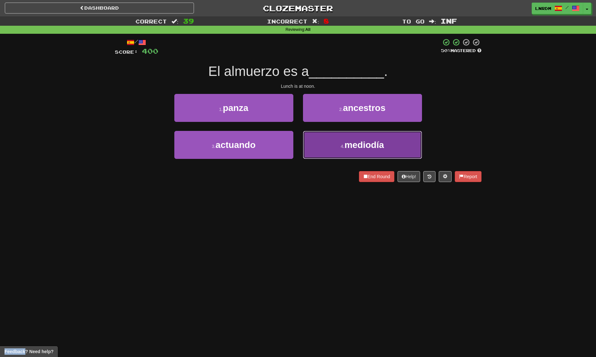
click at [364, 148] on span "mediodía" at bounding box center [365, 145] width 40 height 10
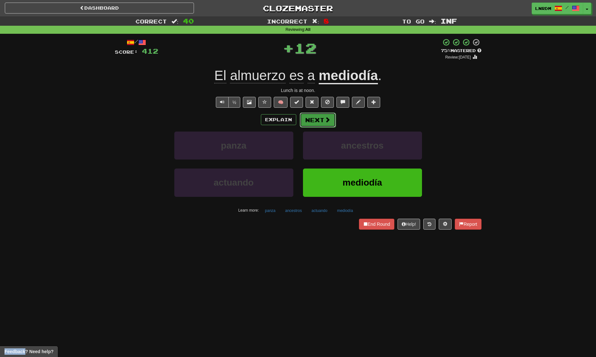
click at [321, 125] on button "Next" at bounding box center [318, 120] width 36 height 15
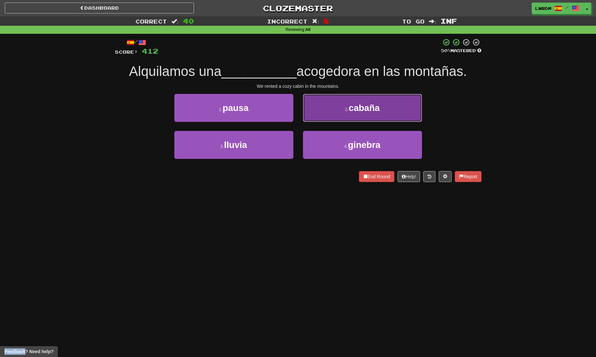
click at [385, 105] on button "2 . cabaña" at bounding box center [362, 108] width 119 height 28
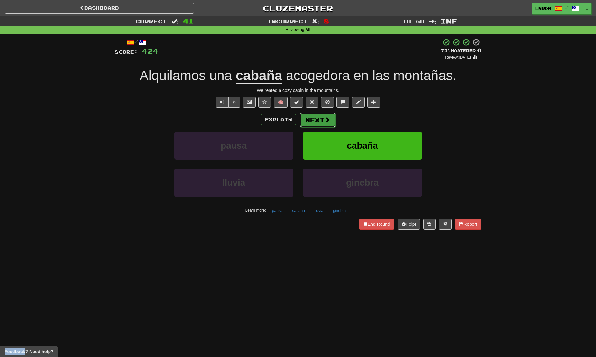
click at [320, 118] on button "Next" at bounding box center [318, 120] width 36 height 15
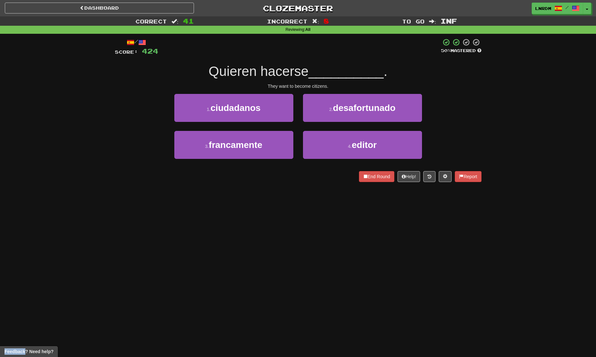
click at [320, 118] on button "2 . desafortunado" at bounding box center [362, 108] width 119 height 28
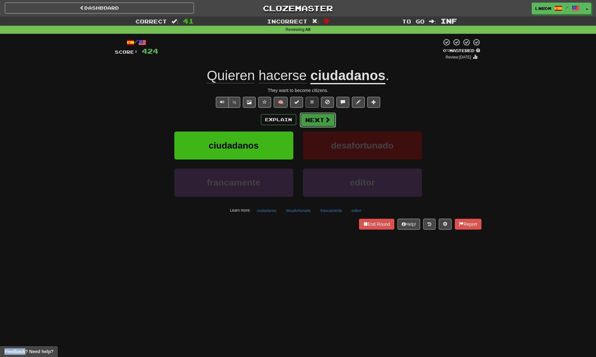
click at [320, 121] on button "Next" at bounding box center [318, 120] width 36 height 15
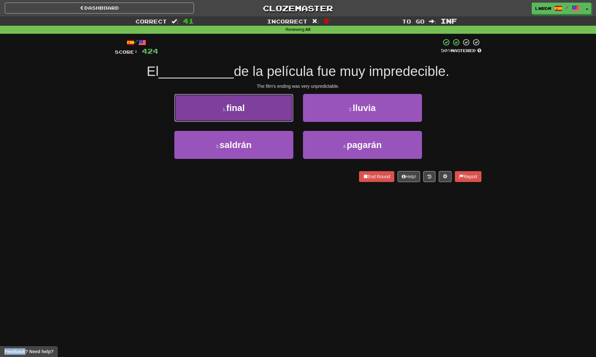
click at [260, 107] on button "1 . final" at bounding box center [233, 108] width 119 height 28
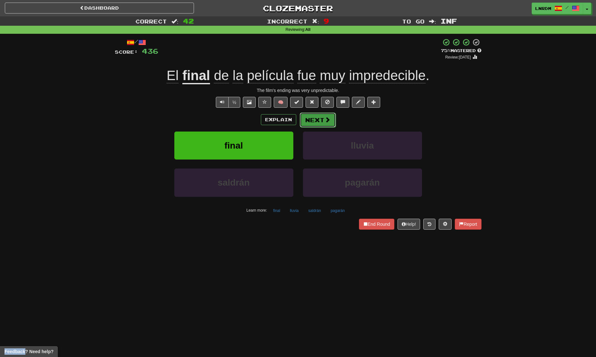
click at [330, 121] on button "Next" at bounding box center [318, 120] width 36 height 15
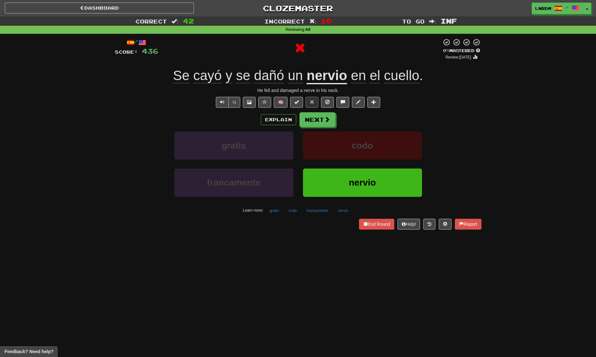
click at [337, 123] on div "Explain Next" at bounding box center [298, 119] width 367 height 15
click at [326, 124] on button "Next" at bounding box center [318, 120] width 36 height 15
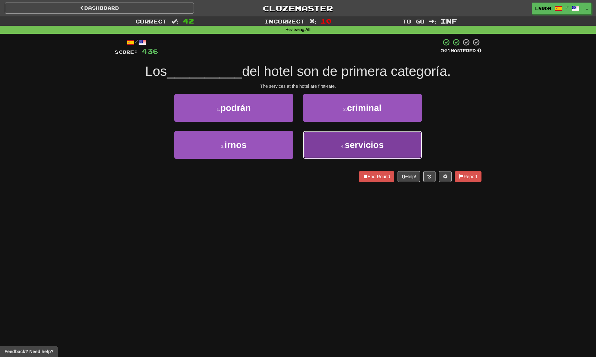
click at [372, 149] on span "servicios" at bounding box center [364, 145] width 39 height 10
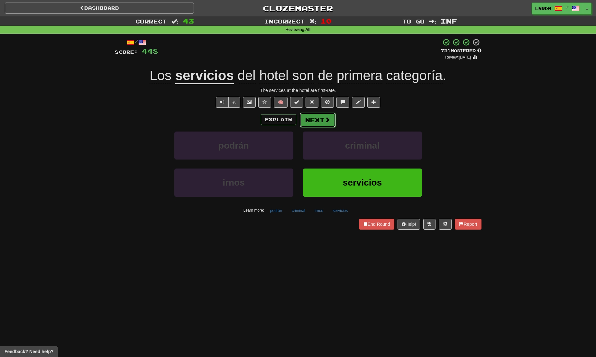
click at [323, 126] on button "Next" at bounding box center [318, 120] width 36 height 15
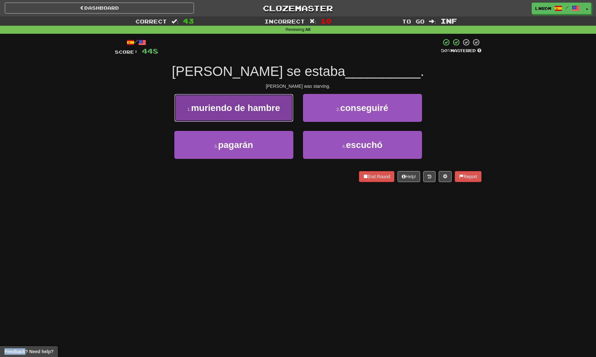
click at [268, 111] on span "muriendo de hambre" at bounding box center [235, 108] width 89 height 10
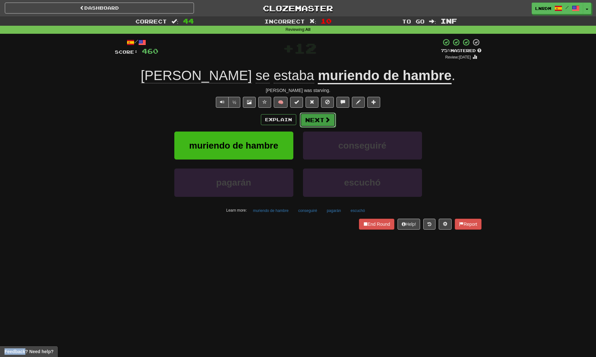
click at [324, 125] on button "Next" at bounding box center [318, 120] width 36 height 15
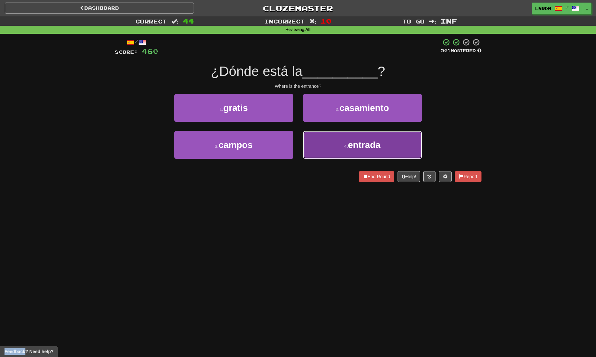
click at [390, 143] on button "4 . entrada" at bounding box center [362, 145] width 119 height 28
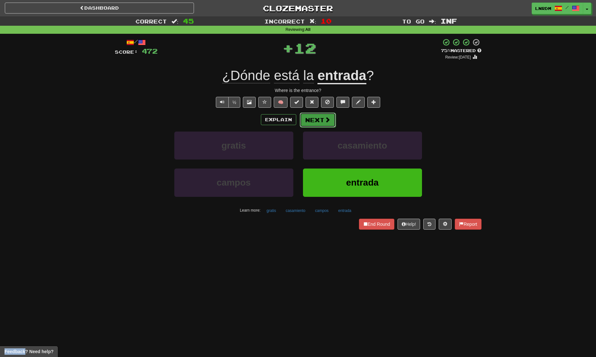
click at [319, 118] on button "Next" at bounding box center [318, 120] width 36 height 15
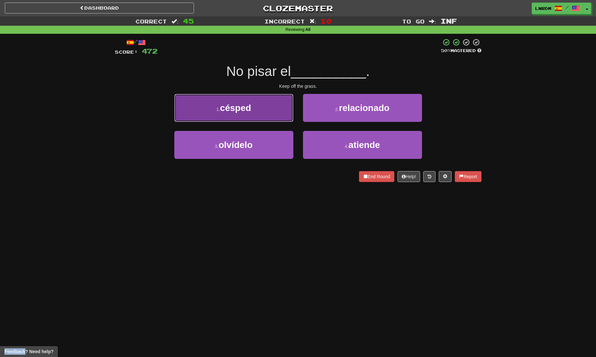
click at [243, 113] on span "césped" at bounding box center [235, 108] width 31 height 10
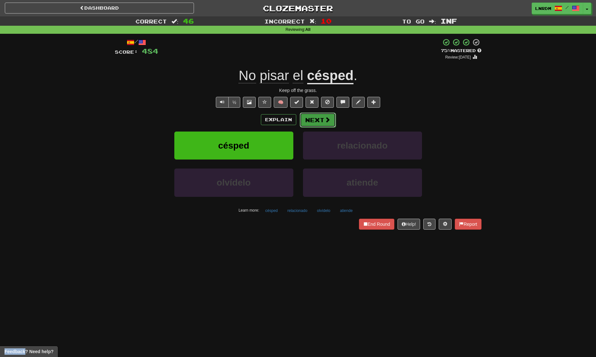
click at [317, 121] on button "Next" at bounding box center [318, 120] width 36 height 15
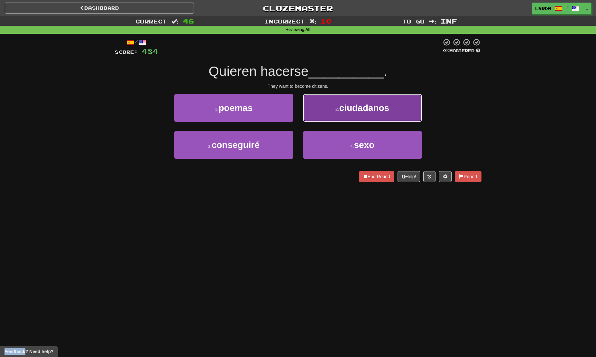
click at [375, 113] on span "ciudadanos" at bounding box center [364, 108] width 50 height 10
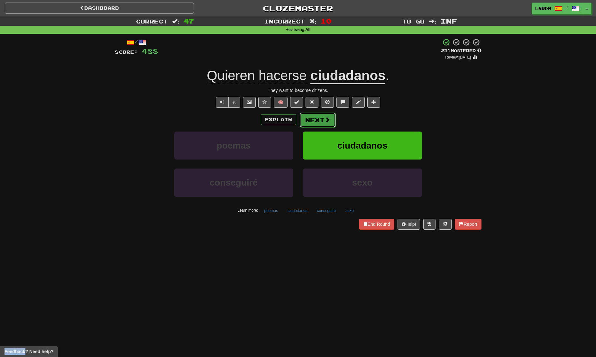
click at [316, 121] on button "Next" at bounding box center [318, 120] width 36 height 15
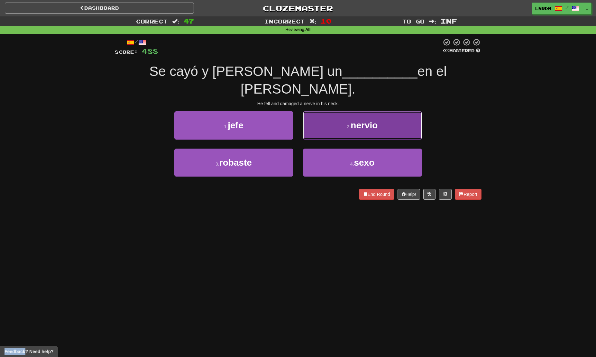
click at [363, 120] on span "nervio" at bounding box center [364, 125] width 27 height 10
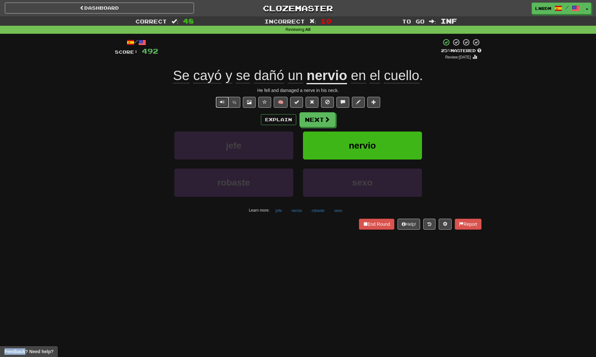
click at [223, 105] on button "Text-to-speech controls" at bounding box center [222, 102] width 13 height 11
click at [222, 105] on button "Text-to-speech controls" at bounding box center [222, 102] width 13 height 11
click at [320, 119] on button "Next" at bounding box center [318, 120] width 36 height 15
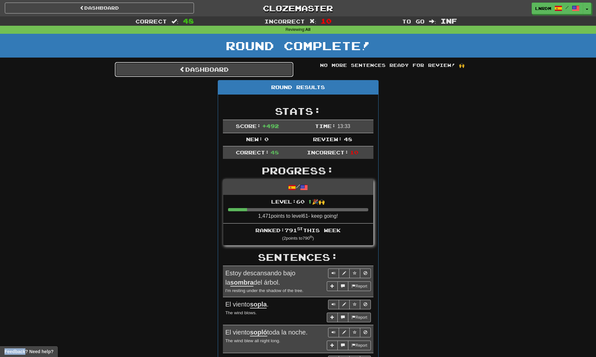
click at [210, 74] on link "Dashboard" at bounding box center [204, 69] width 179 height 15
